Goal: Use online tool/utility: Utilize a website feature to perform a specific function

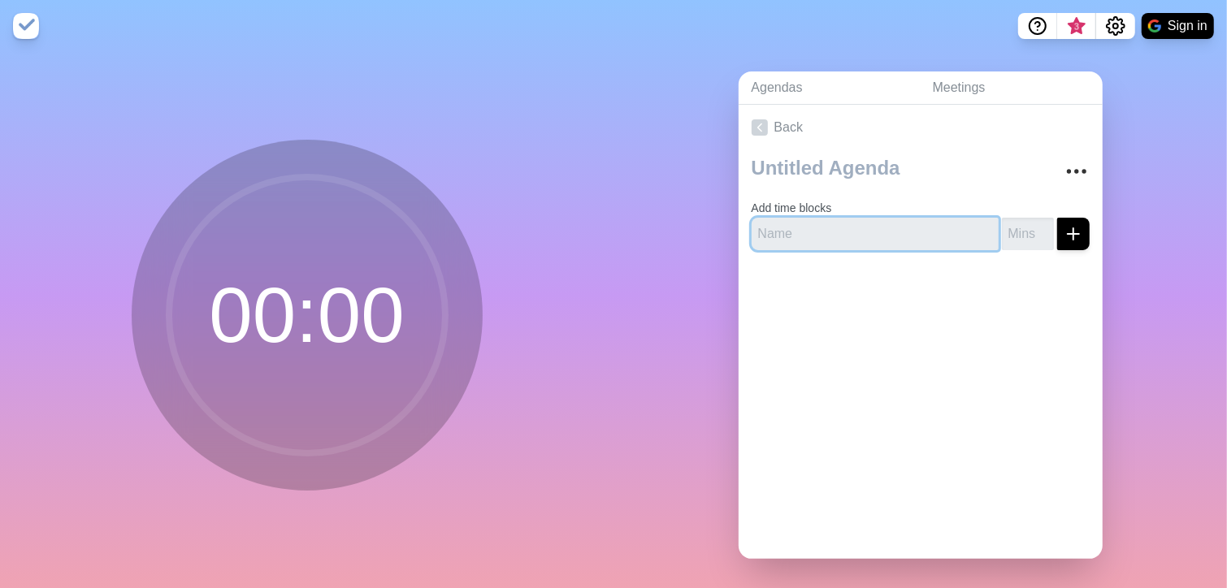
click at [843, 223] on input "text" at bounding box center [875, 234] width 247 height 32
click at [782, 140] on link "Back" at bounding box center [921, 127] width 364 height 45
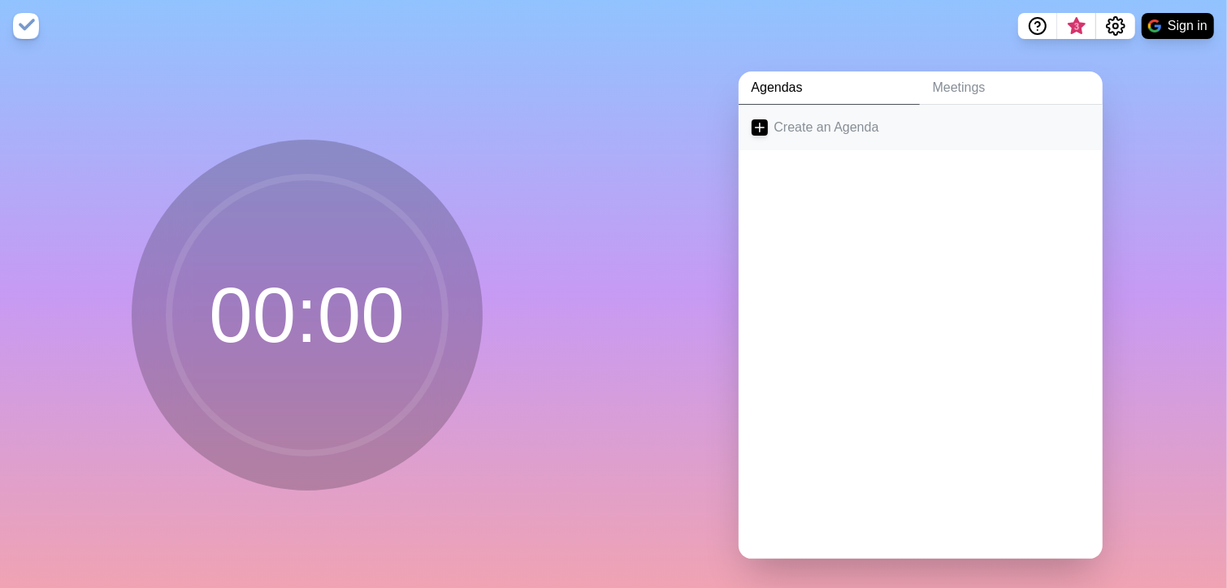
click at [758, 128] on line at bounding box center [759, 128] width 9 height 0
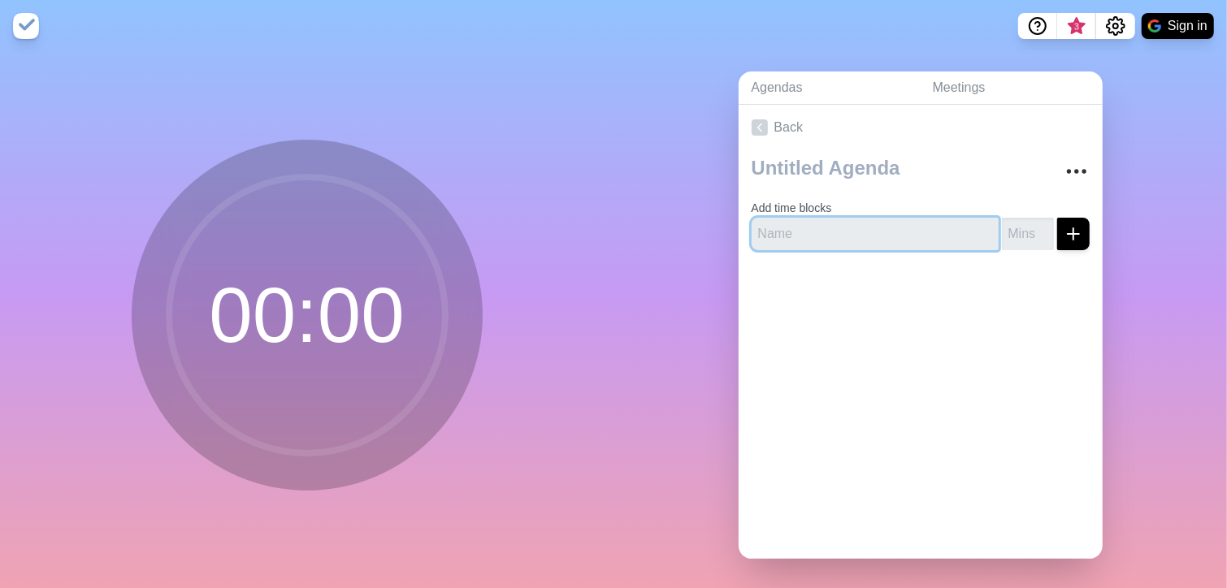
click at [810, 240] on input "text" at bounding box center [875, 234] width 247 height 32
click at [362, 321] on circle at bounding box center [307, 315] width 276 height 276
click at [771, 88] on link "Agendas" at bounding box center [829, 87] width 181 height 33
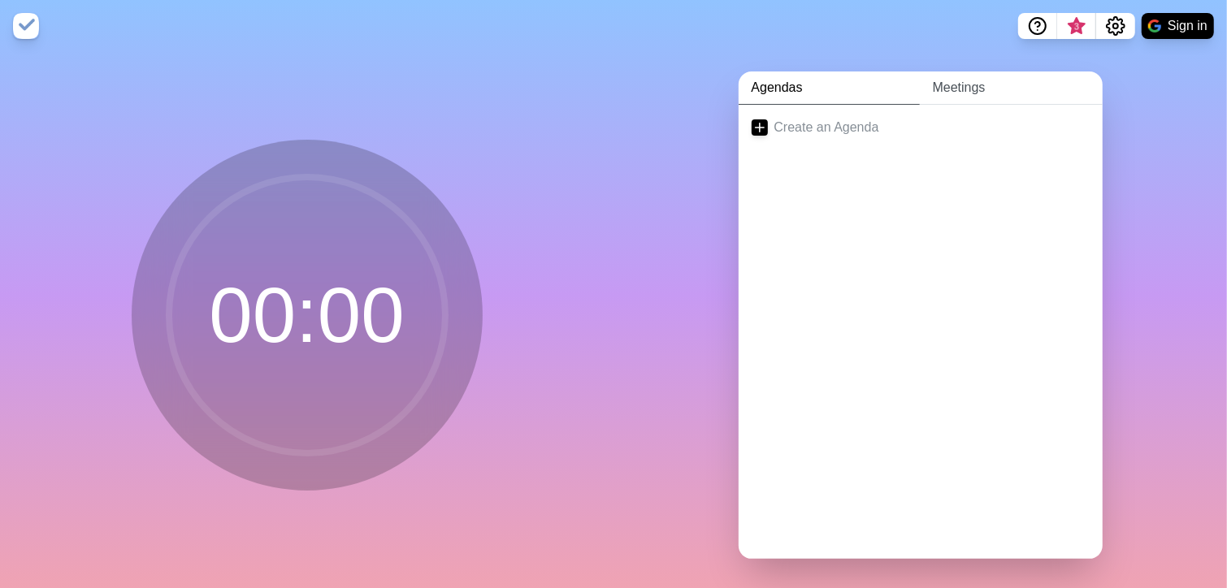
click at [1006, 82] on link "Meetings" at bounding box center [1011, 87] width 183 height 33
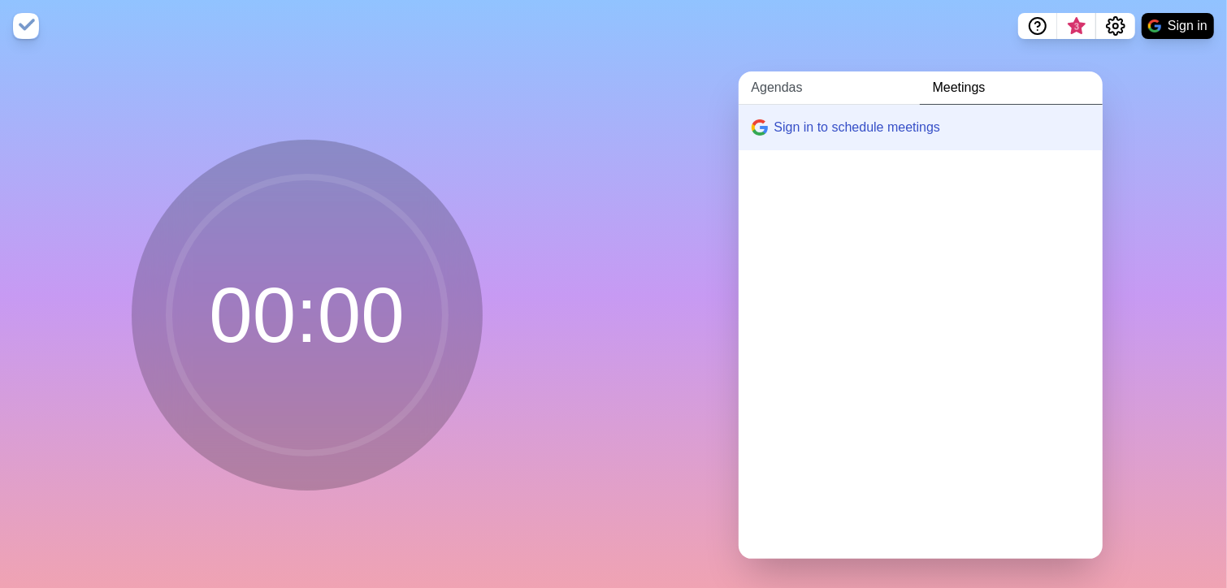
click at [782, 95] on link "Agendas" at bounding box center [829, 87] width 181 height 33
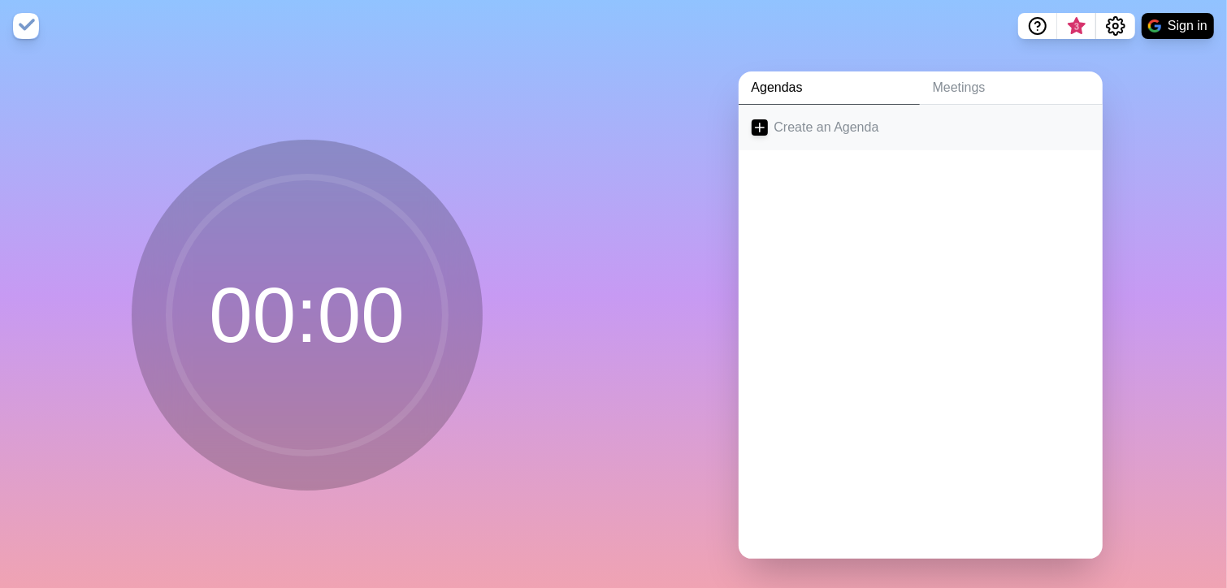
click at [752, 125] on icon at bounding box center [760, 127] width 16 height 16
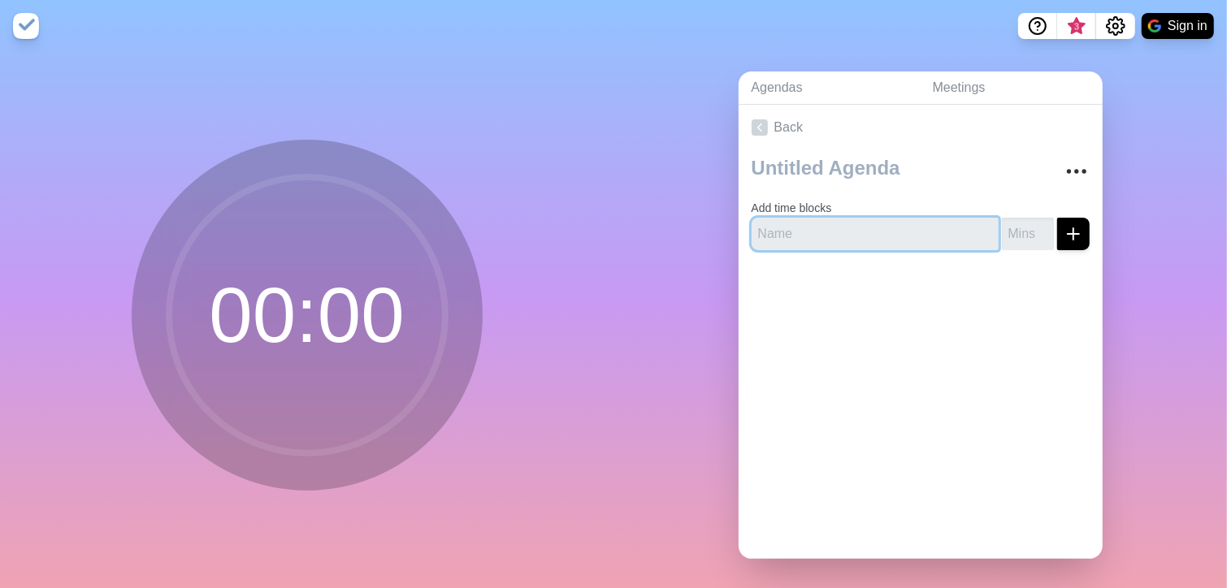
click at [846, 233] on input "text" at bounding box center [875, 234] width 247 height 32
type input "2"
click at [895, 277] on div at bounding box center [921, 295] width 364 height 65
click at [1064, 230] on icon "submit" at bounding box center [1073, 233] width 19 height 19
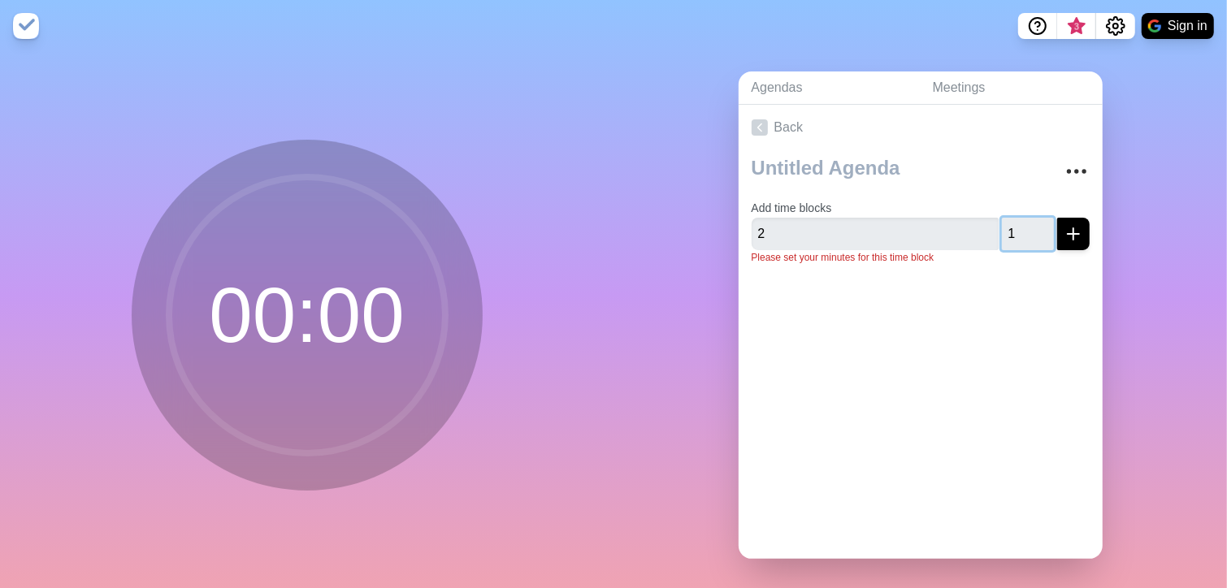
click at [1025, 226] on input "1" at bounding box center [1028, 234] width 52 height 32
drag, startPoint x: 1012, startPoint y: 230, endPoint x: 970, endPoint y: 230, distance: 41.4
click at [970, 230] on div "2 1" at bounding box center [921, 234] width 338 height 32
type input "2"
drag, startPoint x: 810, startPoint y: 225, endPoint x: 699, endPoint y: 236, distance: 111.9
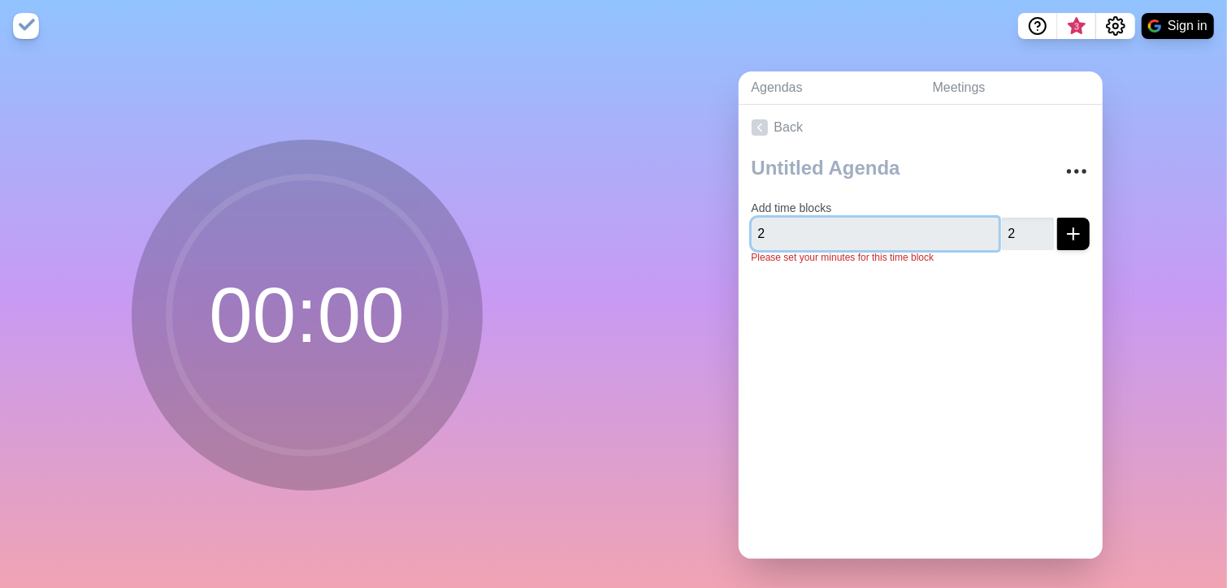
click at [699, 236] on div "Agendas Meetings Back Add time blocks 2 2 Please set your minutes for this time…" at bounding box center [919, 321] width 613 height 539
type input "A"
click at [994, 306] on div at bounding box center [921, 310] width 364 height 65
click at [1073, 228] on line "submit" at bounding box center [1073, 233] width 0 height 11
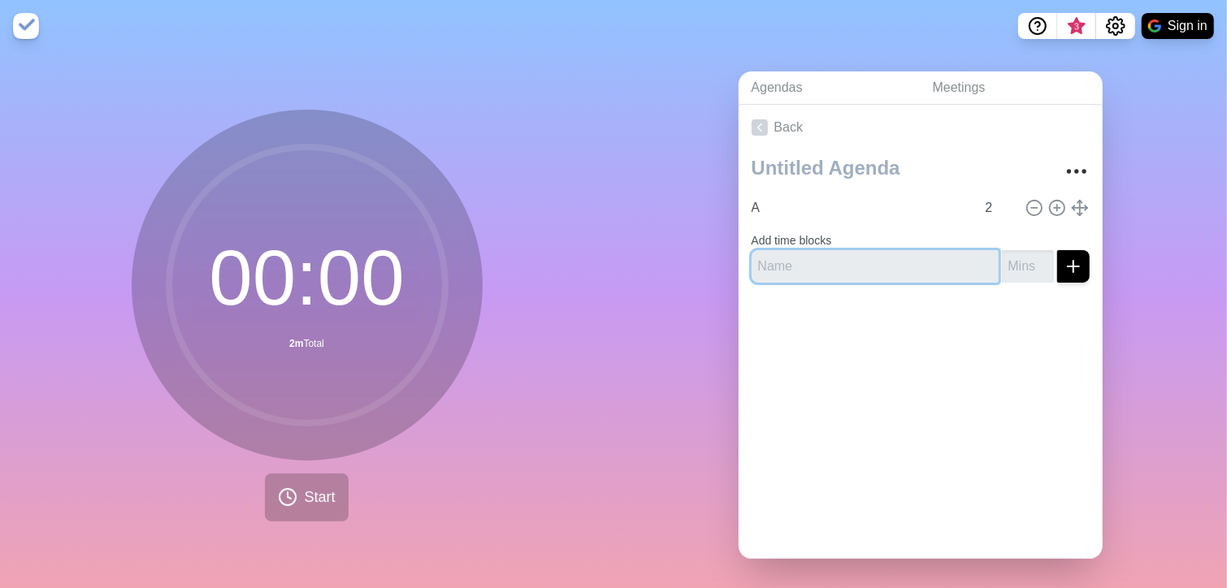
click at [879, 271] on input "text" at bounding box center [875, 266] width 247 height 32
type input "B"
click at [1005, 258] on input "number" at bounding box center [1028, 266] width 52 height 32
type input "2"
click at [1040, 343] on div at bounding box center [921, 328] width 364 height 65
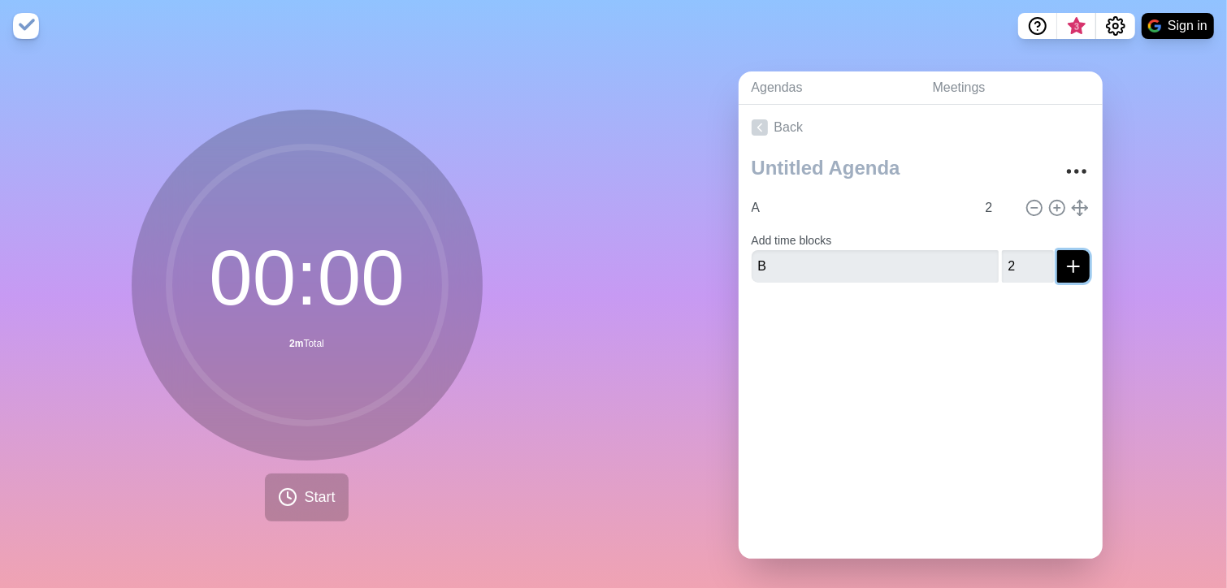
click at [1064, 270] on icon "submit" at bounding box center [1073, 266] width 19 height 19
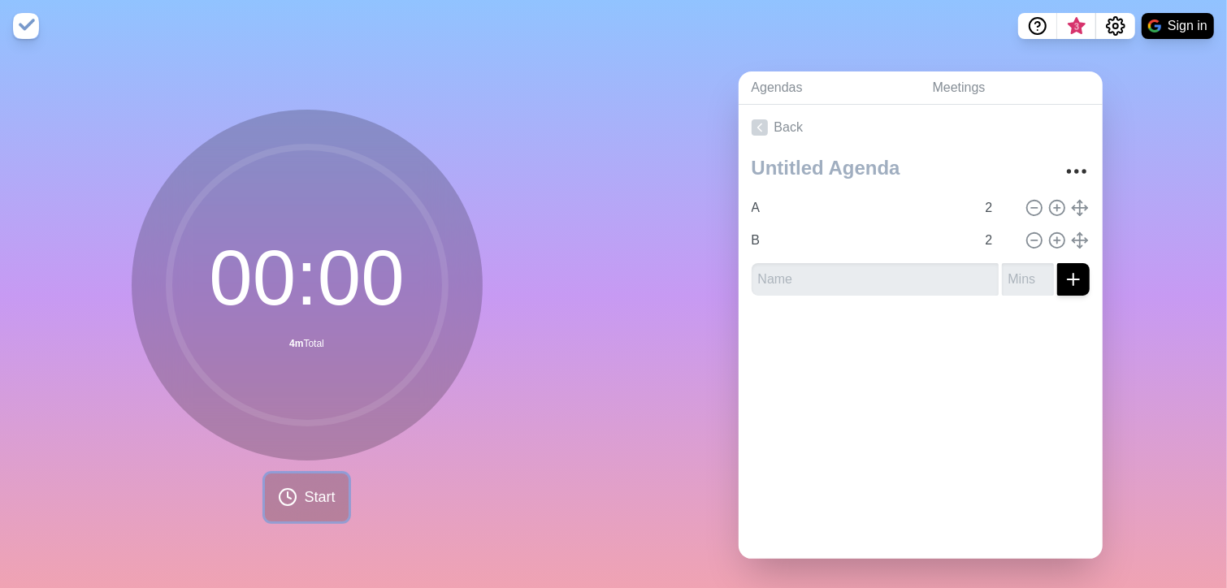
click at [288, 487] on icon at bounding box center [287, 496] width 19 height 19
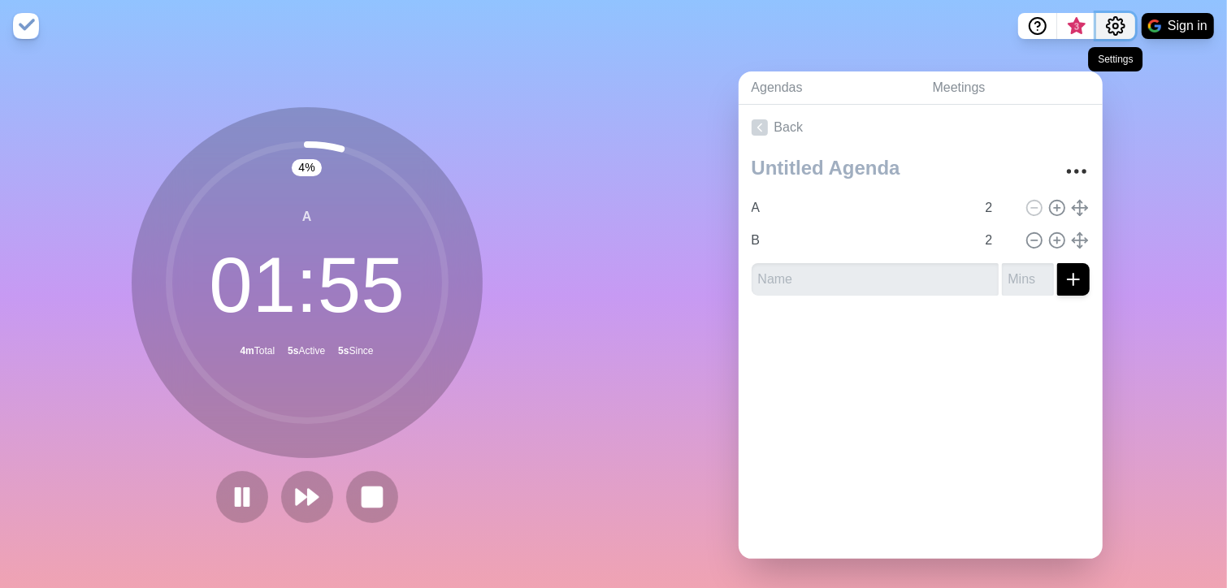
click at [1115, 24] on circle "Settings" at bounding box center [1115, 26] width 5 height 5
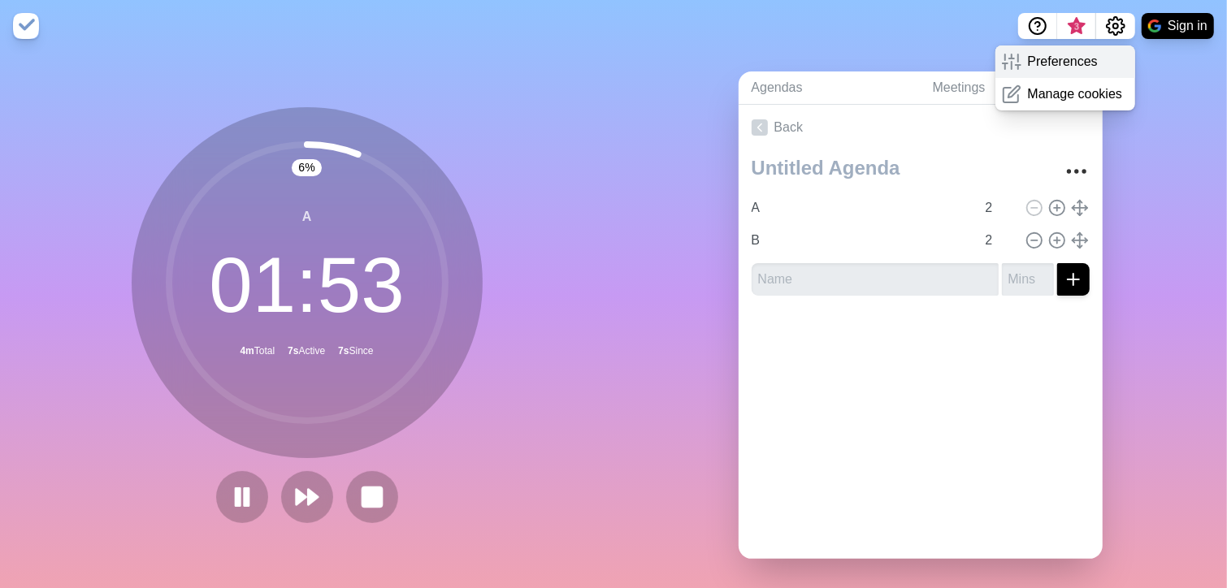
click at [1063, 70] on p "Preferences" at bounding box center [1063, 61] width 70 height 19
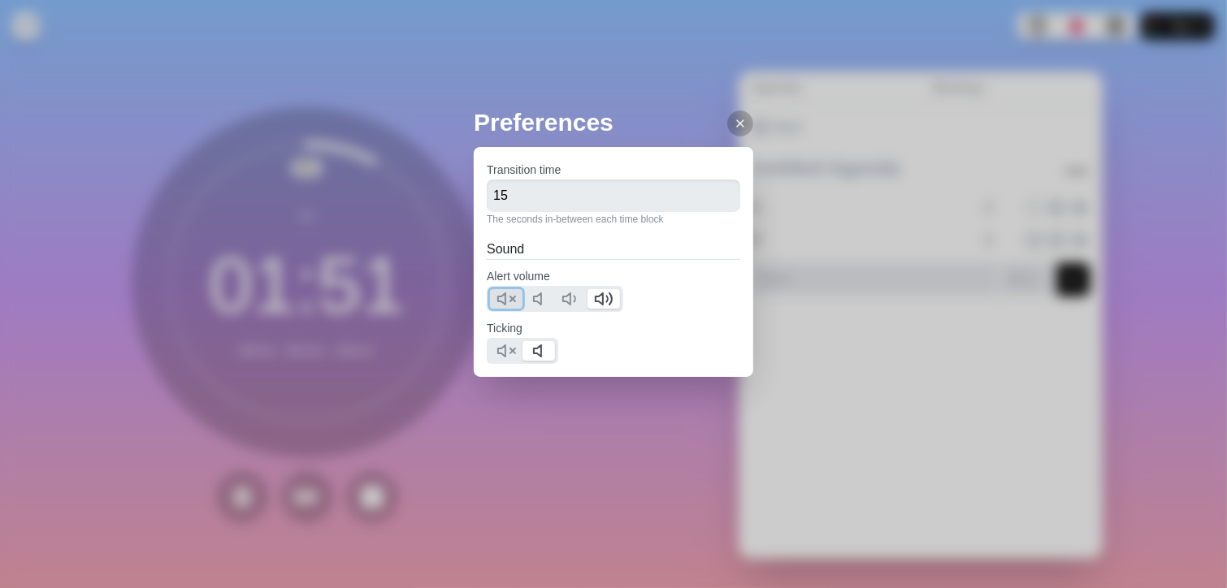
click at [496, 301] on icon at bounding box center [505, 298] width 19 height 19
click at [501, 346] on icon at bounding box center [505, 350] width 19 height 19
click at [727, 121] on div at bounding box center [740, 123] width 26 height 26
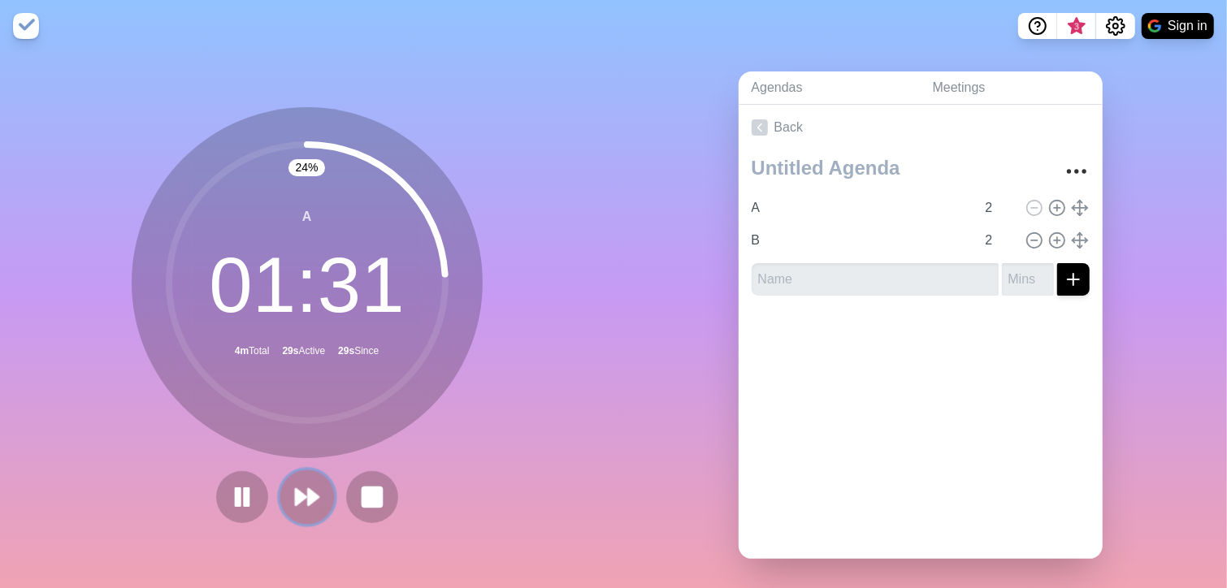
click at [320, 500] on button at bounding box center [306, 497] width 54 height 54
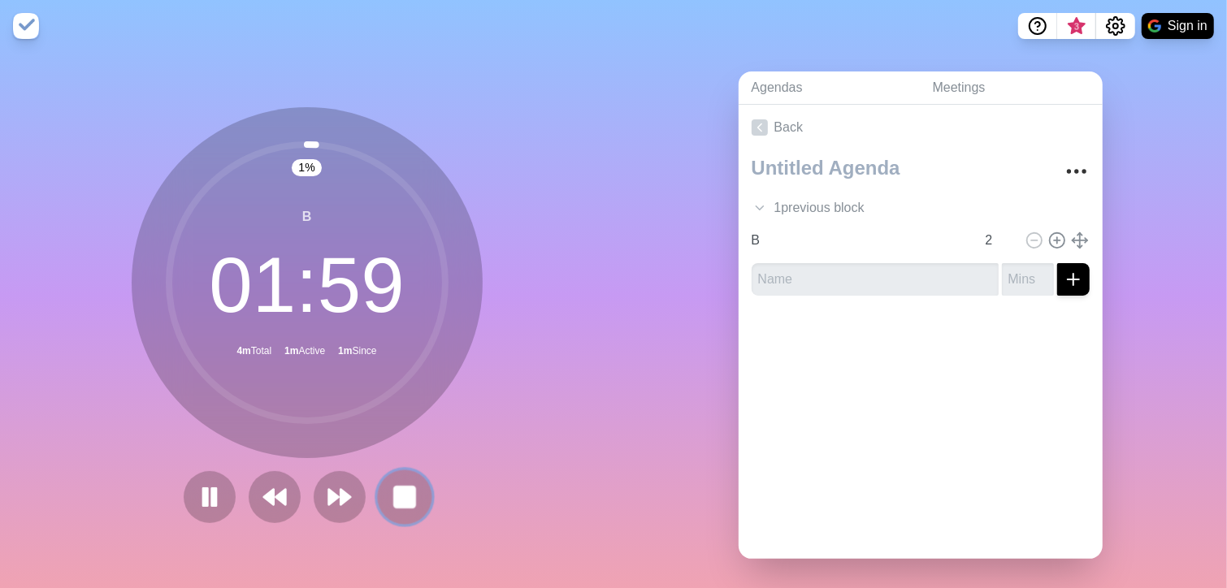
click at [394, 505] on rect at bounding box center [404, 497] width 20 height 20
